Goal: Obtain resource: Download file/media

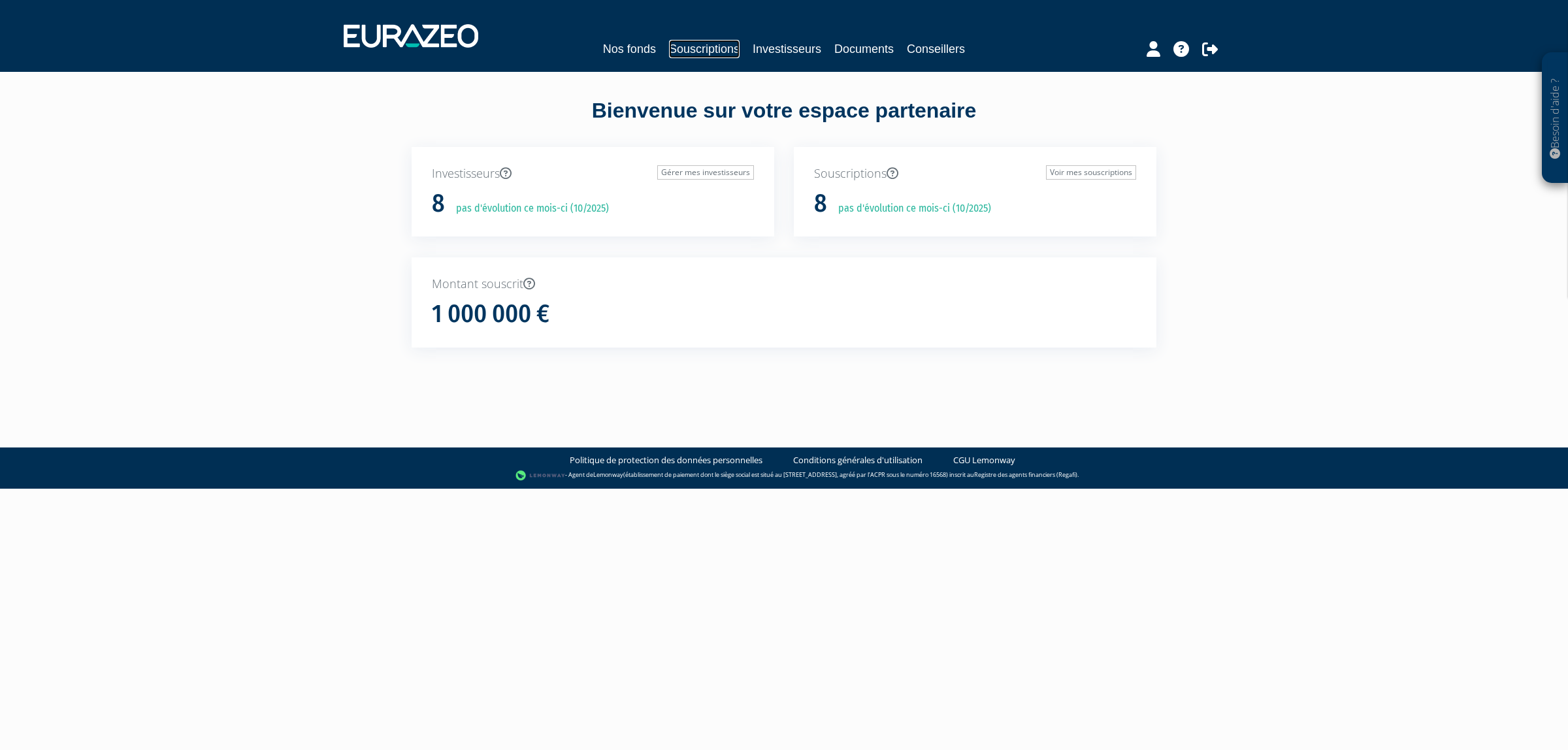
click at [669, 49] on link "Souscriptions" at bounding box center [704, 49] width 70 height 18
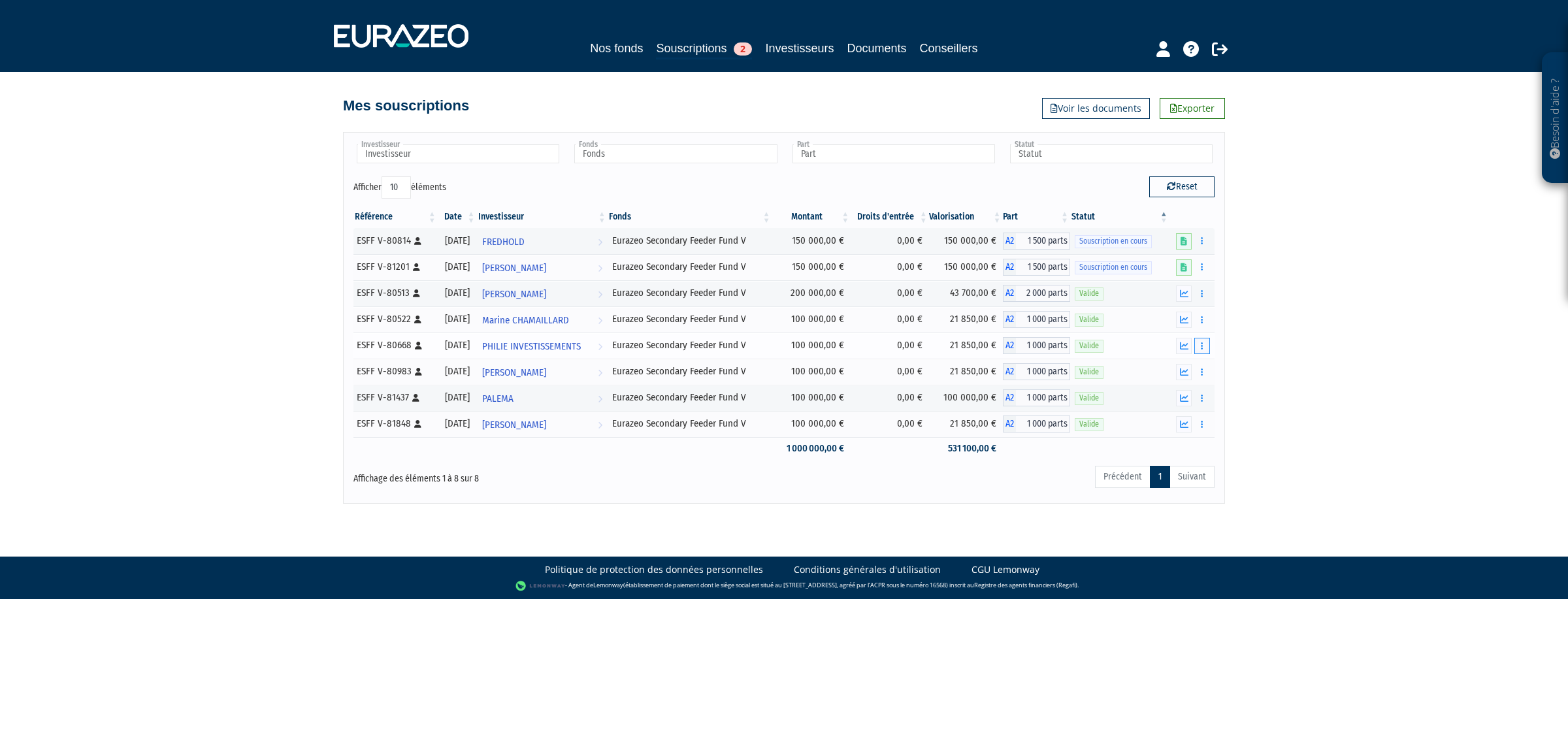
click at [1194, 348] on button "button" at bounding box center [1202, 345] width 15 height 16
click at [1181, 363] on link "Documents" at bounding box center [1173, 369] width 65 height 21
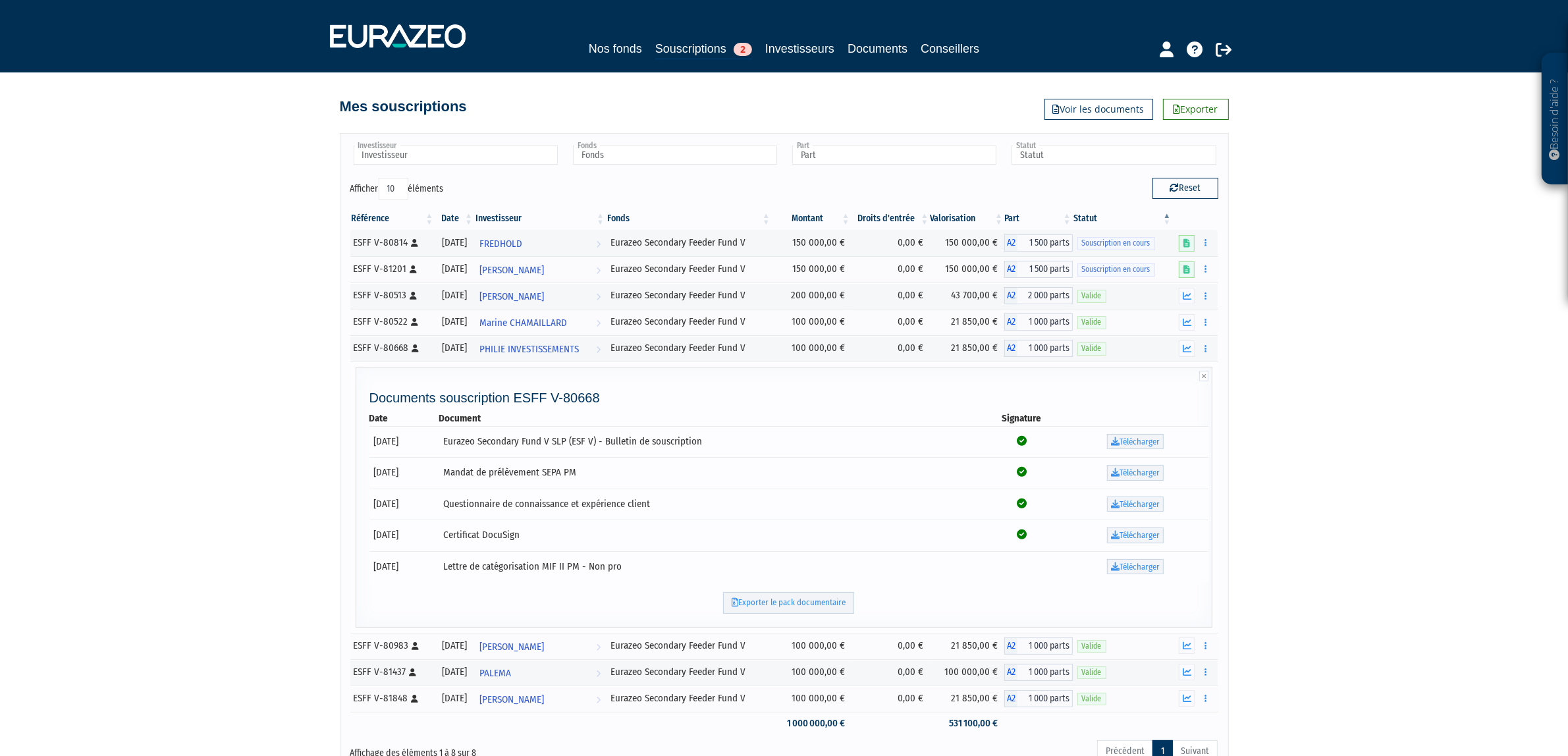
scroll to position [70, 0]
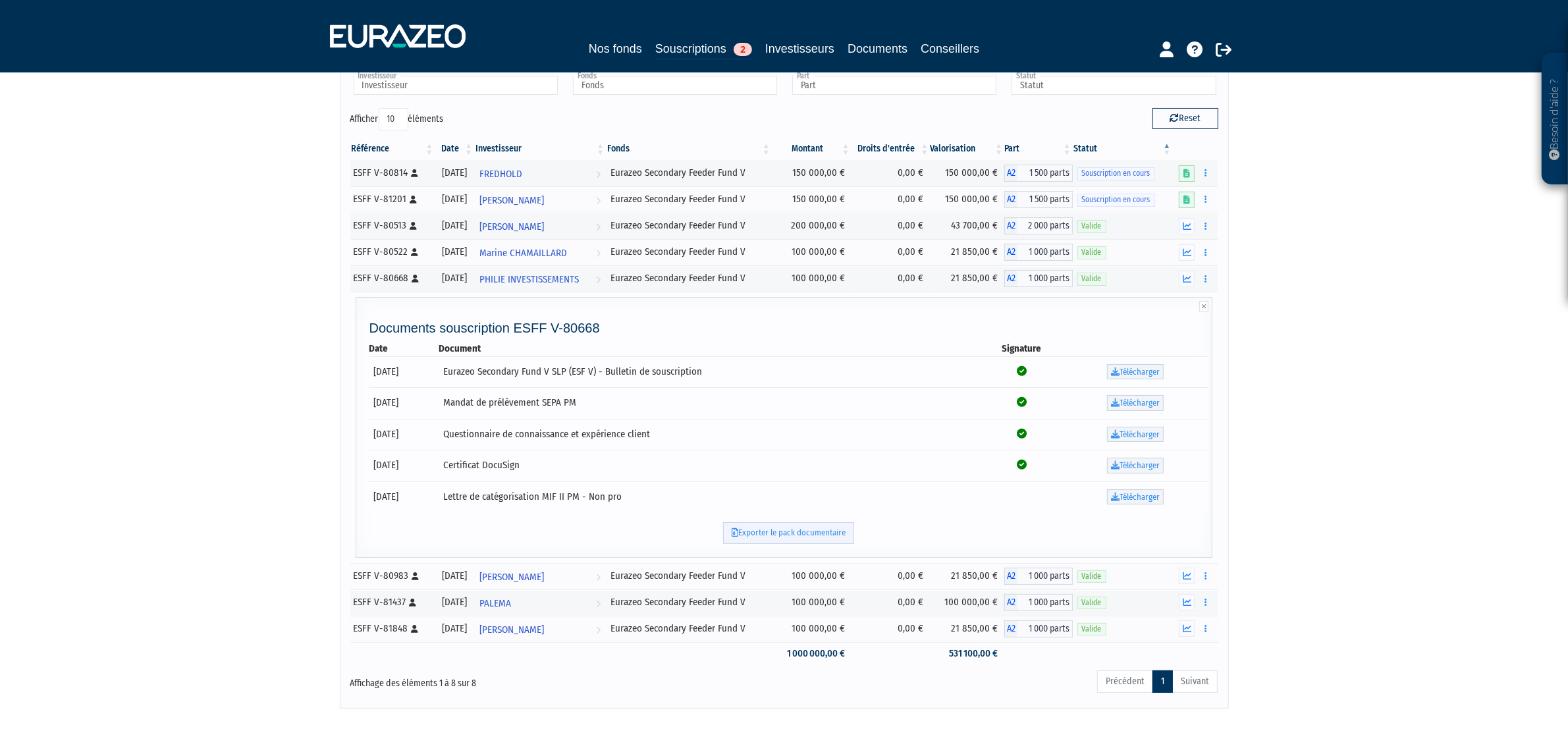
click at [836, 544] on link "Exporter le pack documentaire" at bounding box center [788, 533] width 131 height 22
click at [1208, 254] on button "button" at bounding box center [1204, 252] width 16 height 16
click at [1184, 275] on link "Documents" at bounding box center [1176, 276] width 66 height 22
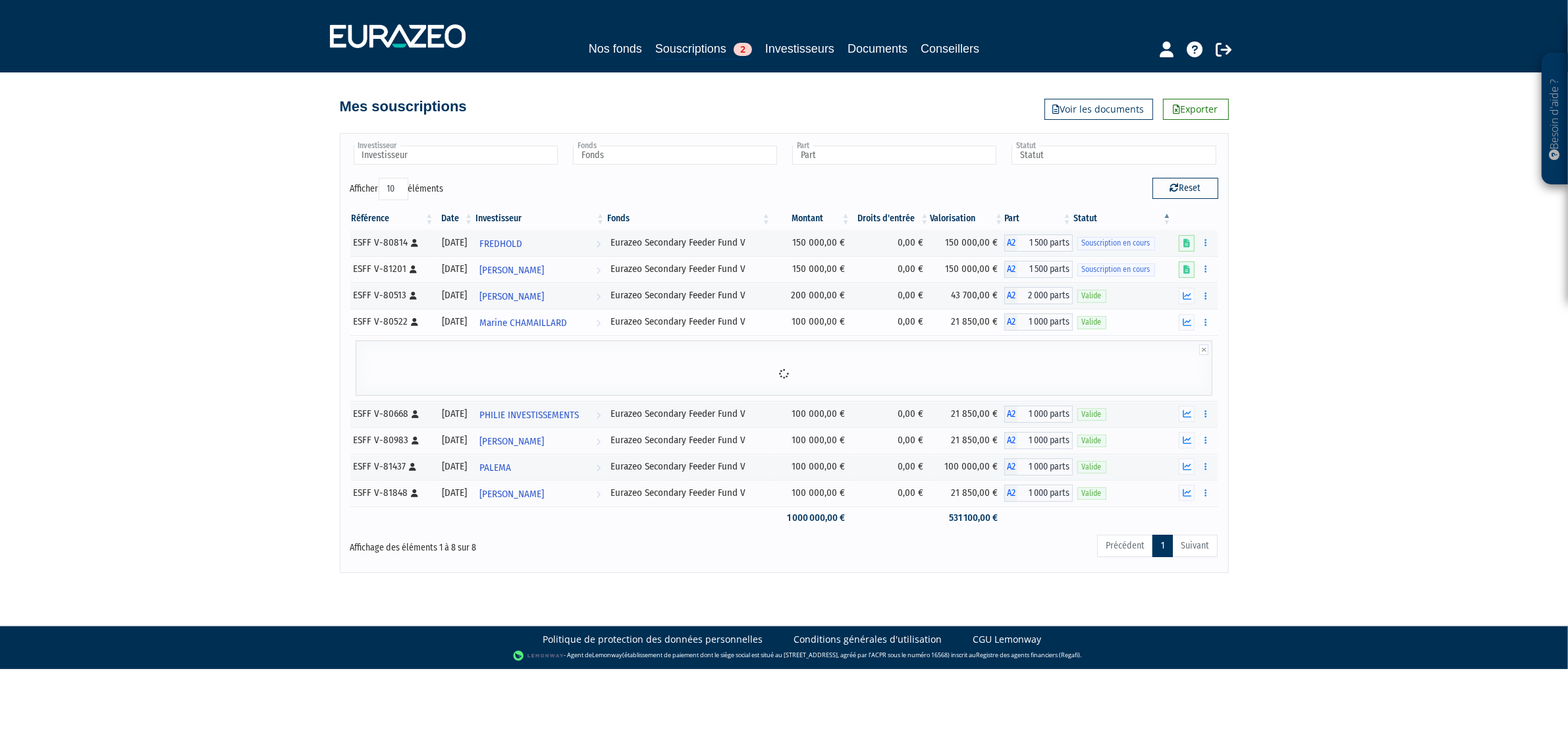
scroll to position [0, 0]
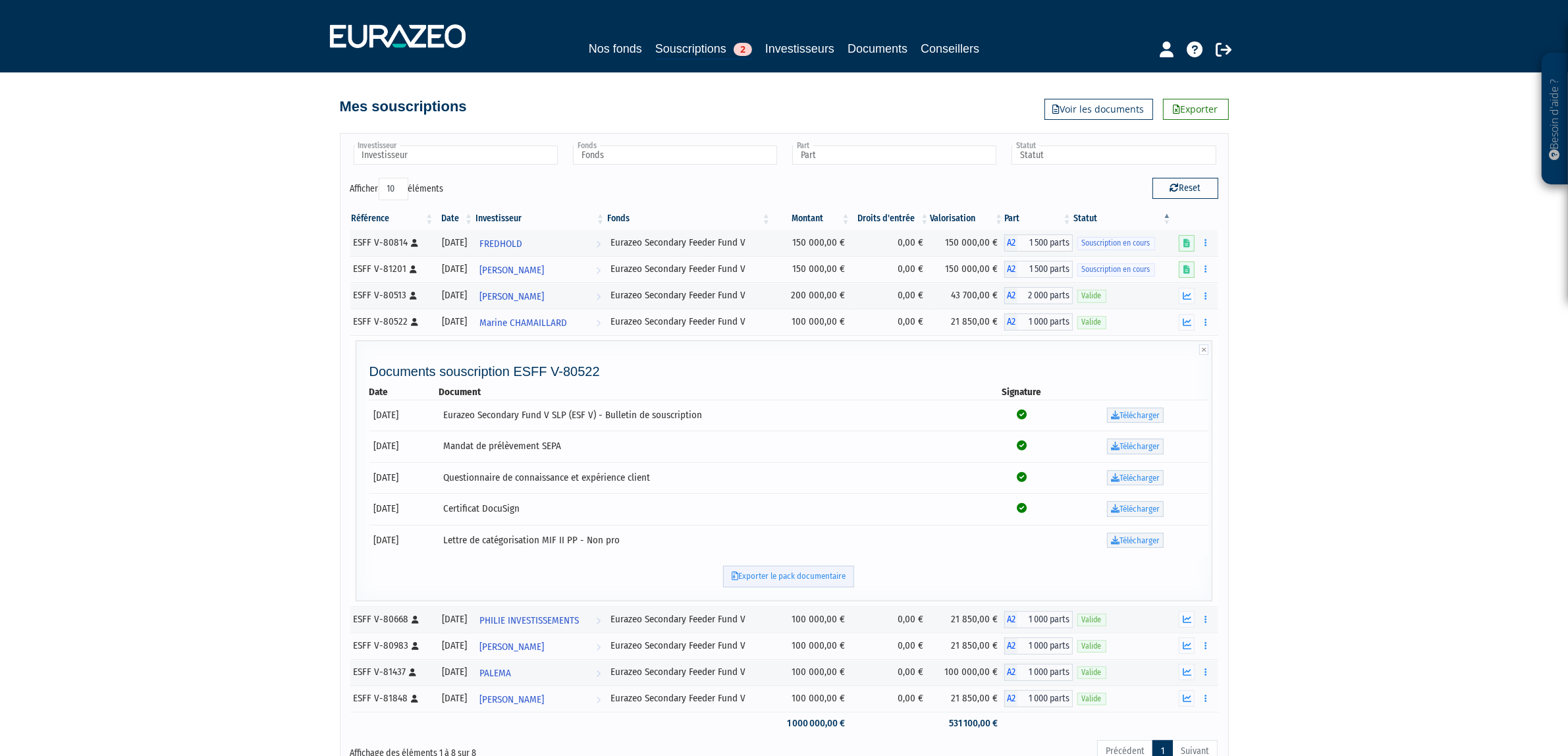
click at [824, 578] on link "Exporter le pack documentaire" at bounding box center [788, 576] width 131 height 22
